Goal: Task Accomplishment & Management: Use online tool/utility

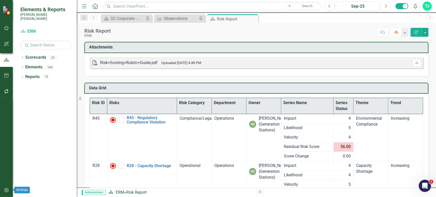
click at [2, 188] on button "button" at bounding box center [6, 190] width 11 height 11
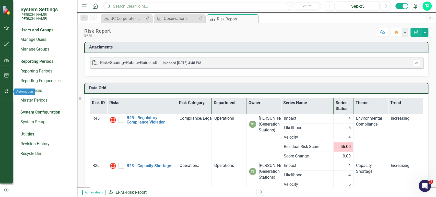
click at [8, 93] on icon "button" at bounding box center [6, 91] width 5 height 4
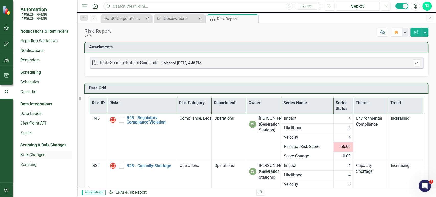
click at [29, 152] on link "Bulk Changes" at bounding box center [45, 155] width 51 height 6
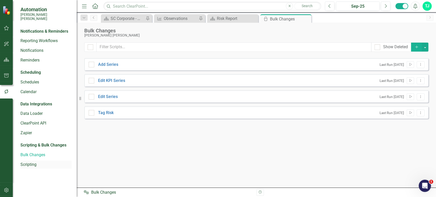
click at [29, 162] on link "Scripting" at bounding box center [45, 165] width 51 height 6
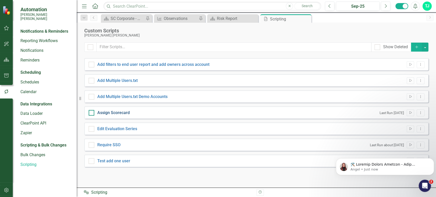
click at [118, 110] on link "Assign Scorecard" at bounding box center [113, 112] width 32 height 5
click at [92, 110] on input "Assign Scorecard" at bounding box center [90, 111] width 3 height 3
checkbox input "true"
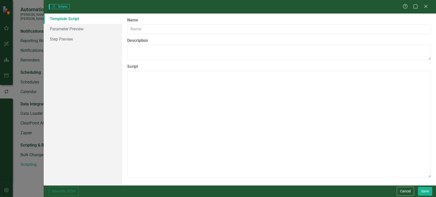
type input "Assign Scorecard"
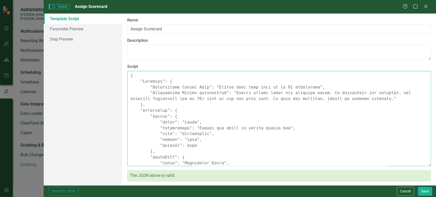
click at [185, 98] on textarea "Script" at bounding box center [279, 118] width 304 height 95
paste textarea ""Comments": { "Recommended Script Name": "Change user type with up to 25 scorec…"
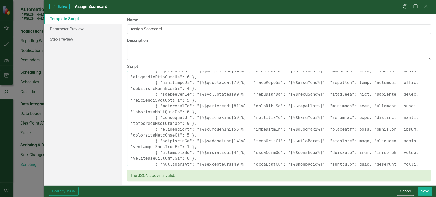
scroll to position [329, 0]
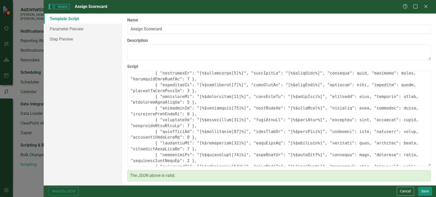
type textarea "{ "Comments": { "Recommended Script Name": "Change user type with up to 25 scor…"
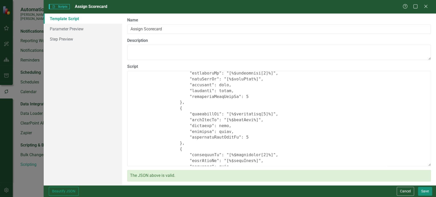
drag, startPoint x: 429, startPoint y: 192, endPoint x: 420, endPoint y: 190, distance: 8.8
click at [429, 192] on button "Save" at bounding box center [425, 191] width 14 height 9
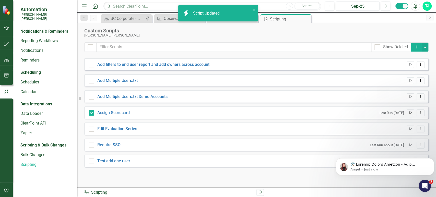
click at [407, 114] on button "Run Script" at bounding box center [409, 113] width 7 height 7
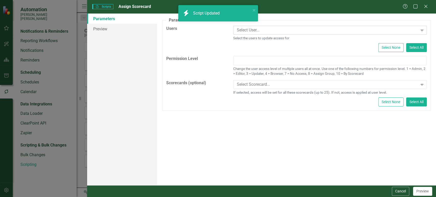
click at [264, 32] on div at bounding box center [326, 30] width 183 height 7
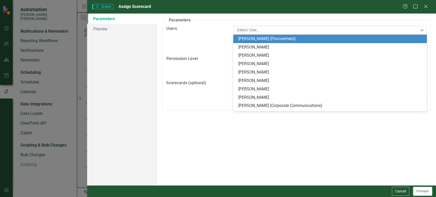
click at [256, 41] on div "[PERSON_NAME] (Procurement)" at bounding box center [330, 39] width 185 height 6
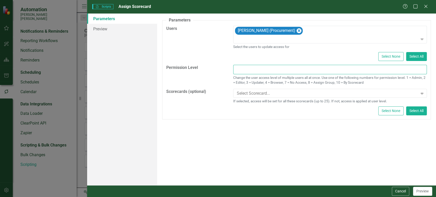
click at [248, 67] on input "text" at bounding box center [329, 69] width 193 height 9
type input "3"
click at [250, 93] on div at bounding box center [326, 93] width 183 height 7
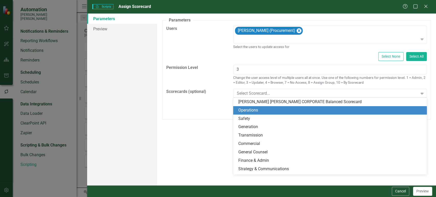
click at [249, 108] on div "Operations" at bounding box center [330, 110] width 185 height 6
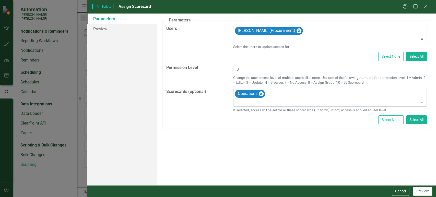
click at [253, 103] on div at bounding box center [330, 102] width 191 height 7
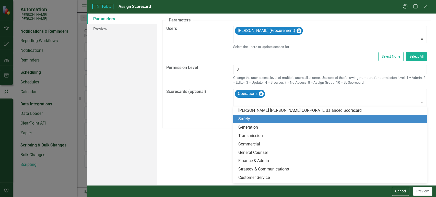
click at [250, 120] on div "Safety" at bounding box center [330, 119] width 185 height 6
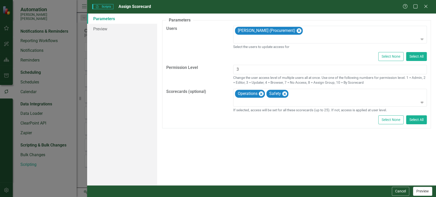
click at [422, 191] on button "Preview" at bounding box center [422, 191] width 19 height 9
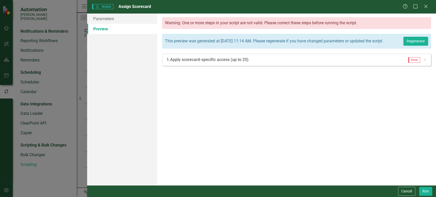
click at [409, 46] on div "This preview was generated at [DATE] 11:14 AM. Please regenerate if you have ch…" at bounding box center [296, 41] width 263 height 9
click at [412, 43] on button "Regenerate" at bounding box center [415, 41] width 25 height 9
